Goal: Task Accomplishment & Management: Manage account settings

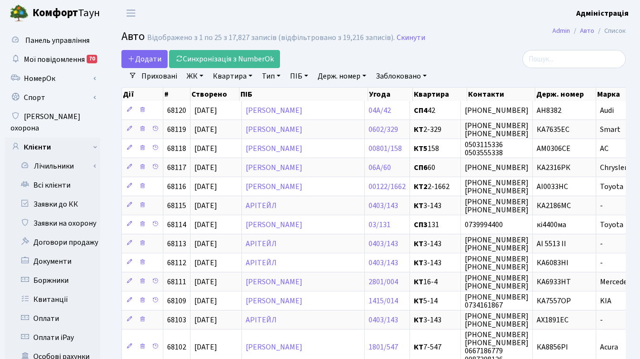
select select "25"
click at [328, 77] on link "Держ. номер" at bounding box center [342, 76] width 56 height 16
type input "0538"
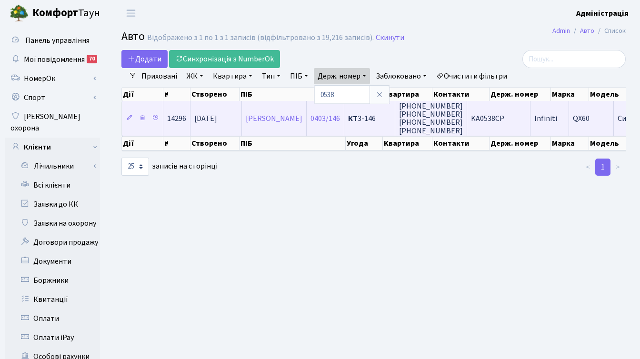
click at [527, 119] on td "KА0538CP" at bounding box center [498, 118] width 63 height 34
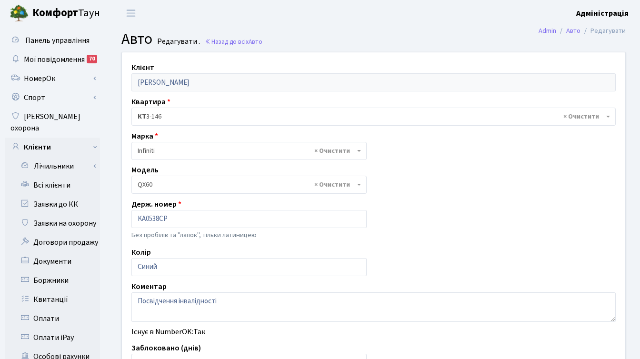
select select "1061"
